Goal: Entertainment & Leisure: Consume media (video, audio)

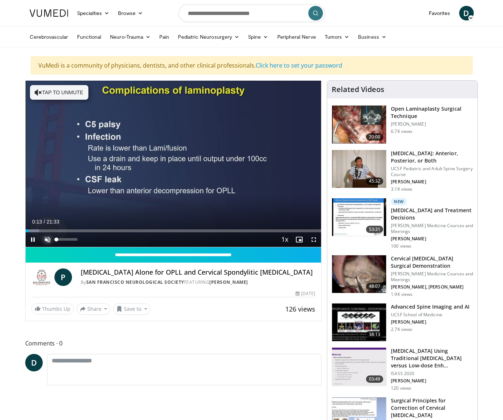
click at [49, 240] on span "Video Player" at bounding box center [47, 239] width 15 height 15
drag, startPoint x: 34, startPoint y: 230, endPoint x: 24, endPoint y: 230, distance: 9.5
click at [32, 239] on span "Video Player" at bounding box center [33, 239] width 15 height 15
drag, startPoint x: 33, startPoint y: 232, endPoint x: 16, endPoint y: 229, distance: 17.3
